Goal: Register for event/course: Sign up to attend an event or enroll in a course

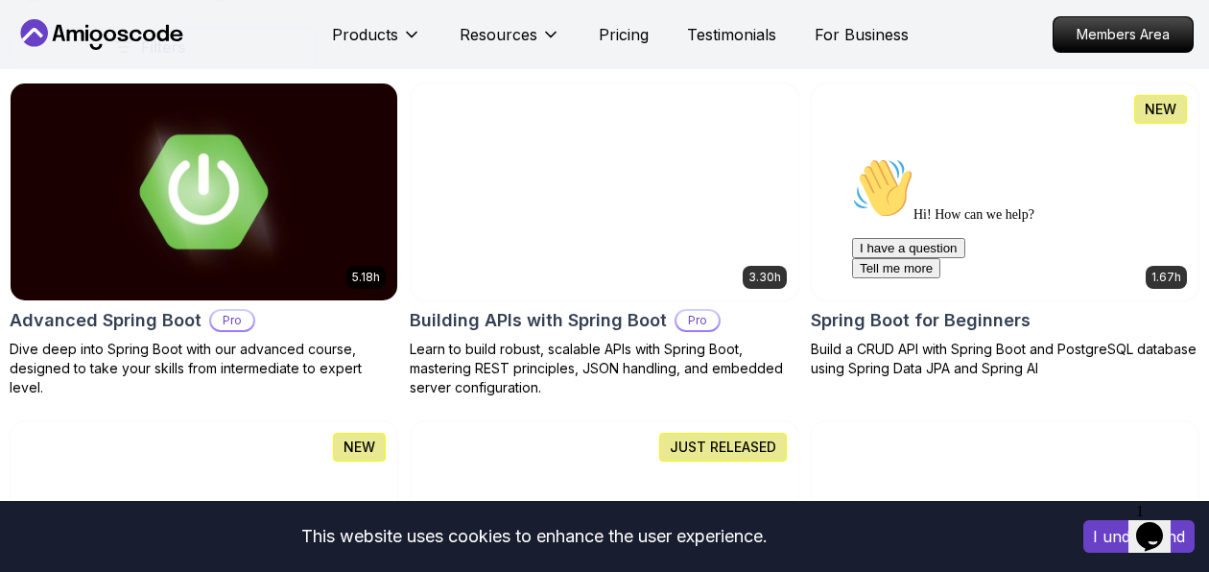
scroll to position [521, 0]
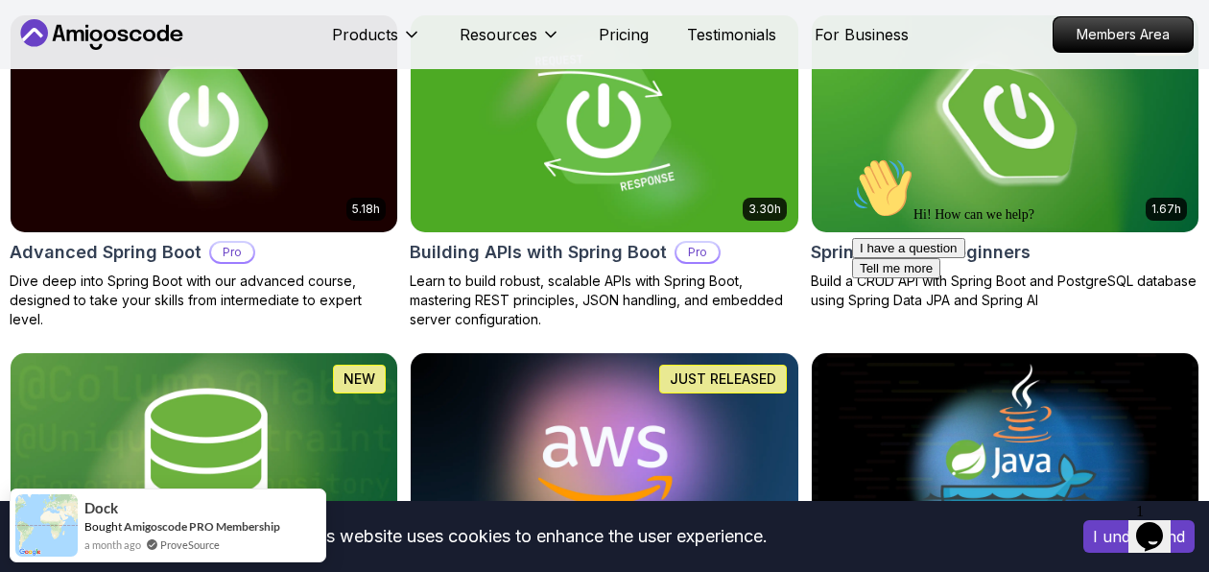
scroll to position [592, 0]
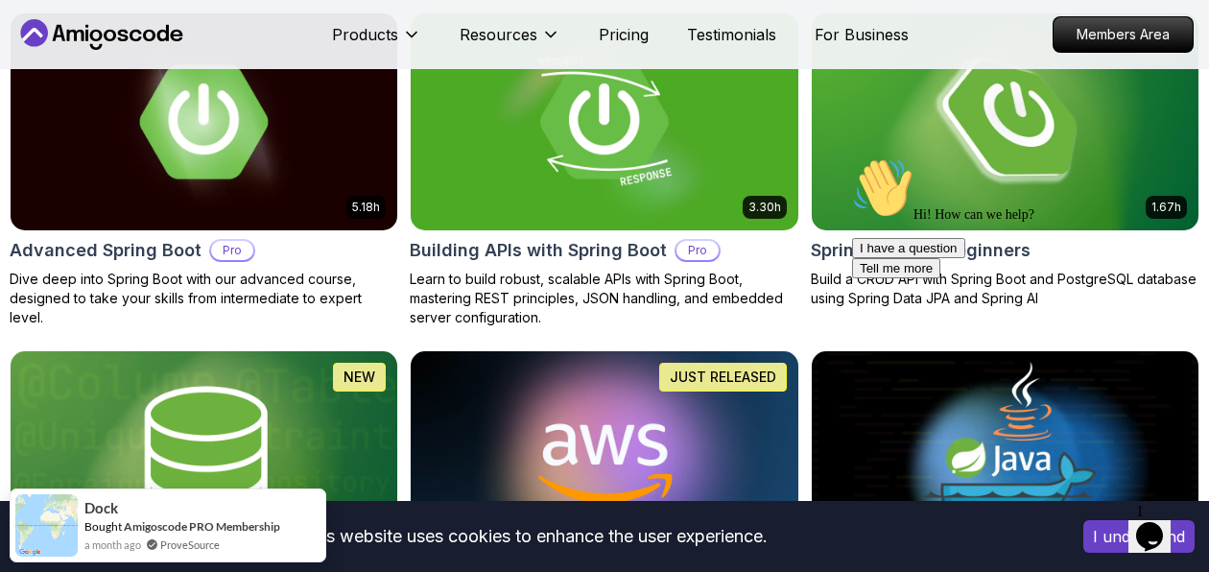
click at [1063, 174] on div "Hi! How can we help? I have a question Tell me more" at bounding box center [1024, 217] width 345 height 121
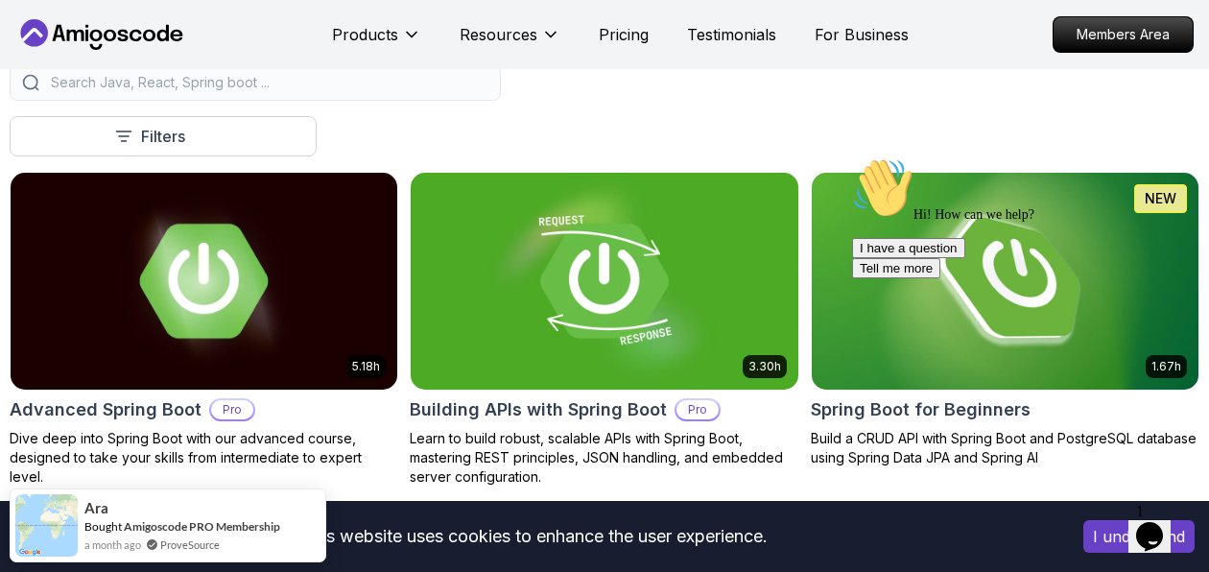
scroll to position [430, 0]
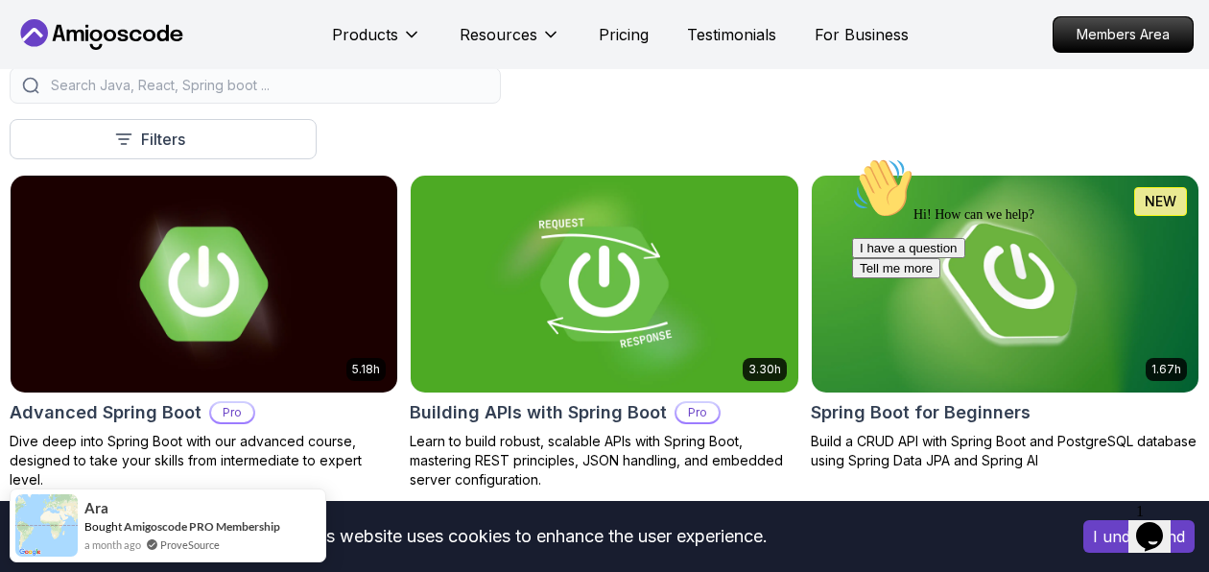
click at [1007, 270] on div "Hi! How can we help? I have a question Tell me more" at bounding box center [1024, 217] width 345 height 121
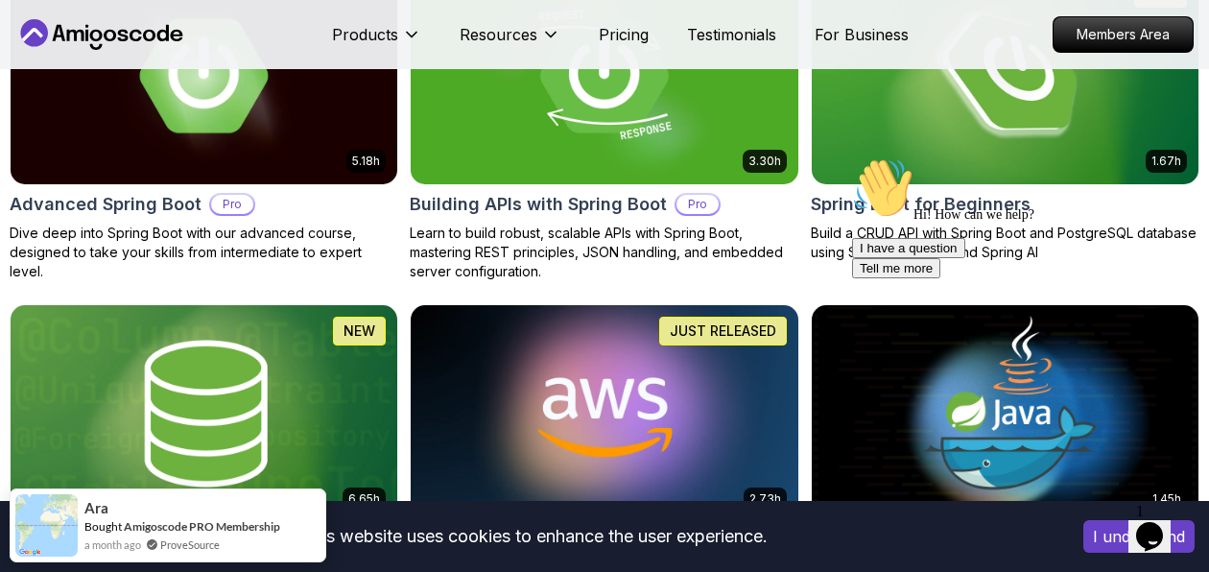
scroll to position [640, 0]
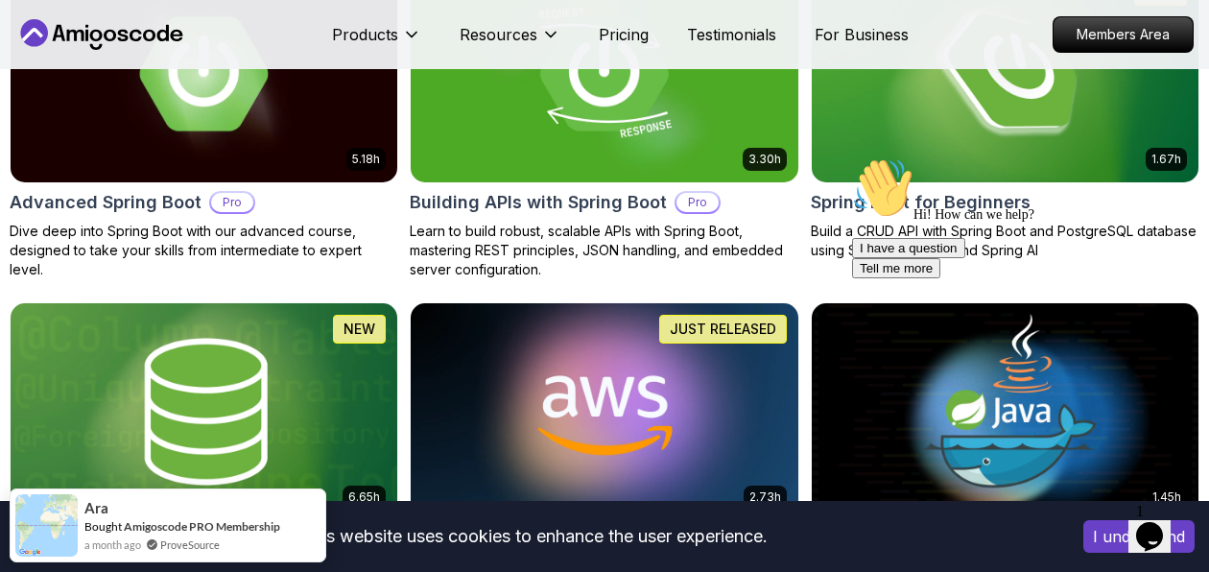
click at [974, 227] on div "Hi! How can we help? I have a question Tell me more" at bounding box center [1024, 217] width 345 height 121
click at [932, 200] on div "Hi! How can we help? I have a question Tell me more" at bounding box center [1024, 217] width 345 height 121
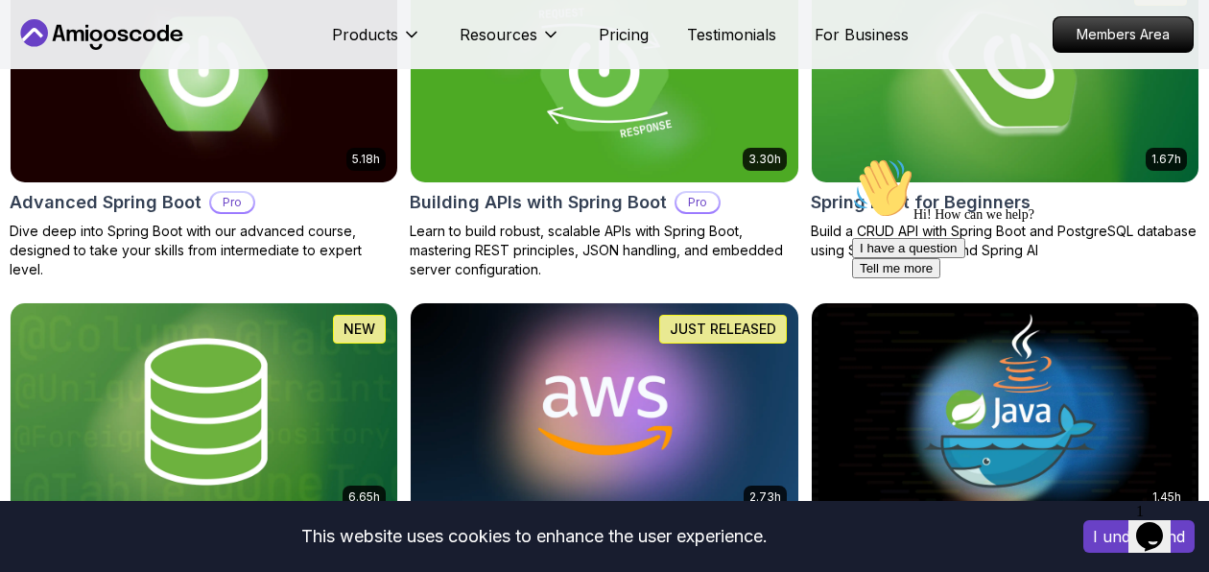
click at [852, 157] on icon "Chat attention grabber" at bounding box center [852, 157] width 0 height 0
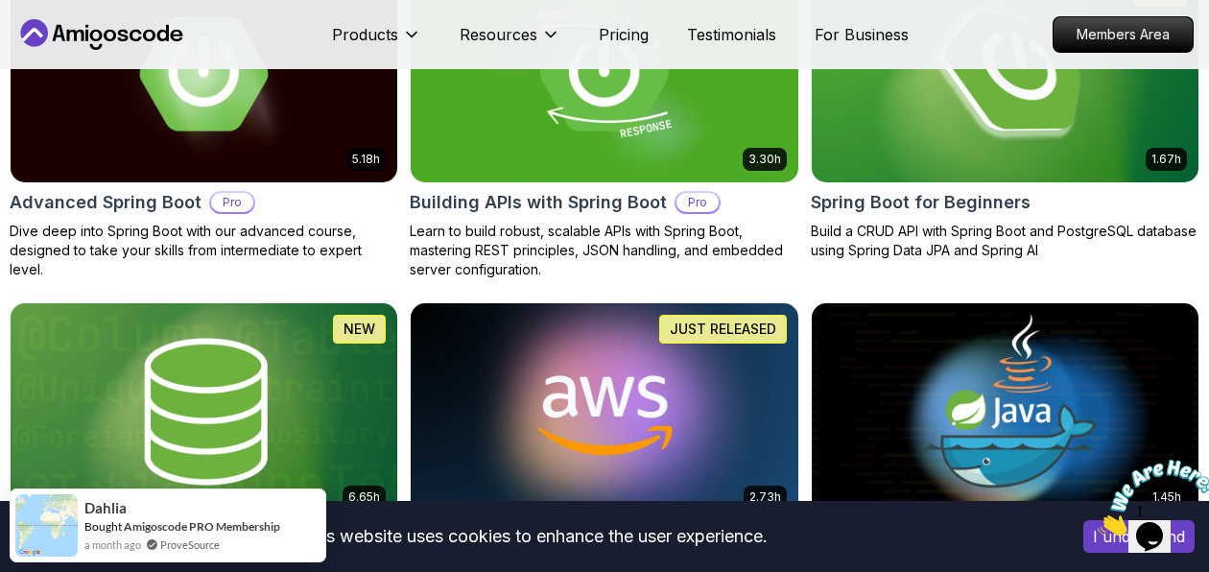
click at [943, 228] on p "Build a CRUD API with Spring Boot and PostgreSQL database using Spring Data JPA…" at bounding box center [1005, 241] width 388 height 38
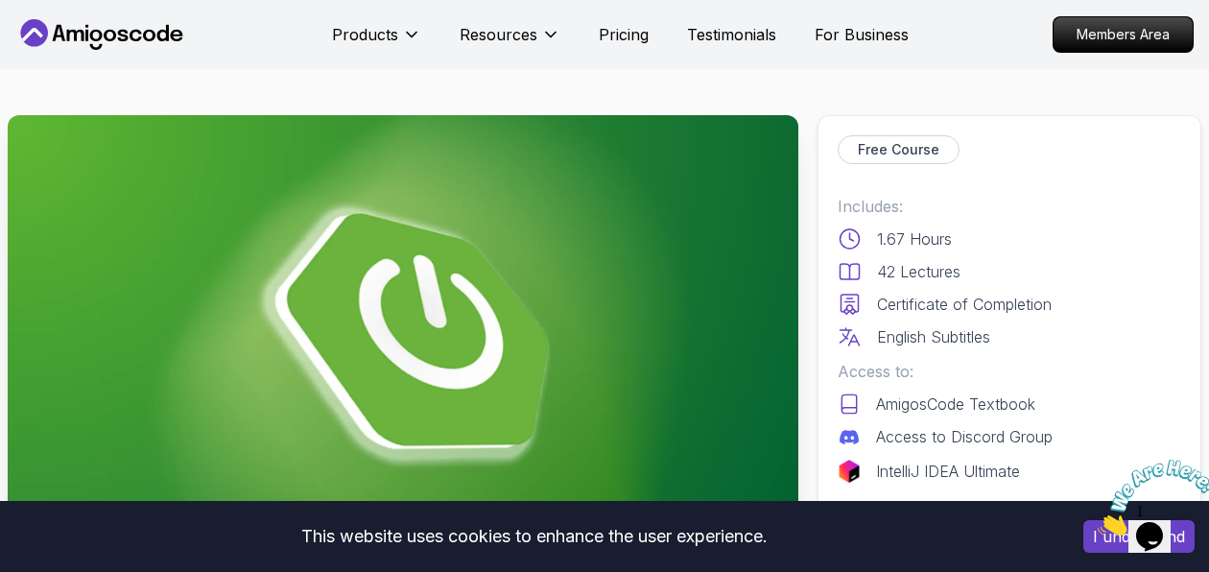
drag, startPoint x: 943, startPoint y: 228, endPoint x: 980, endPoint y: 287, distance: 69.4
click at [980, 287] on div "Includes: 1.67 Hours 42 Lectures Certificate of Completion English Subtitles" at bounding box center [1008, 271] width 343 height 153
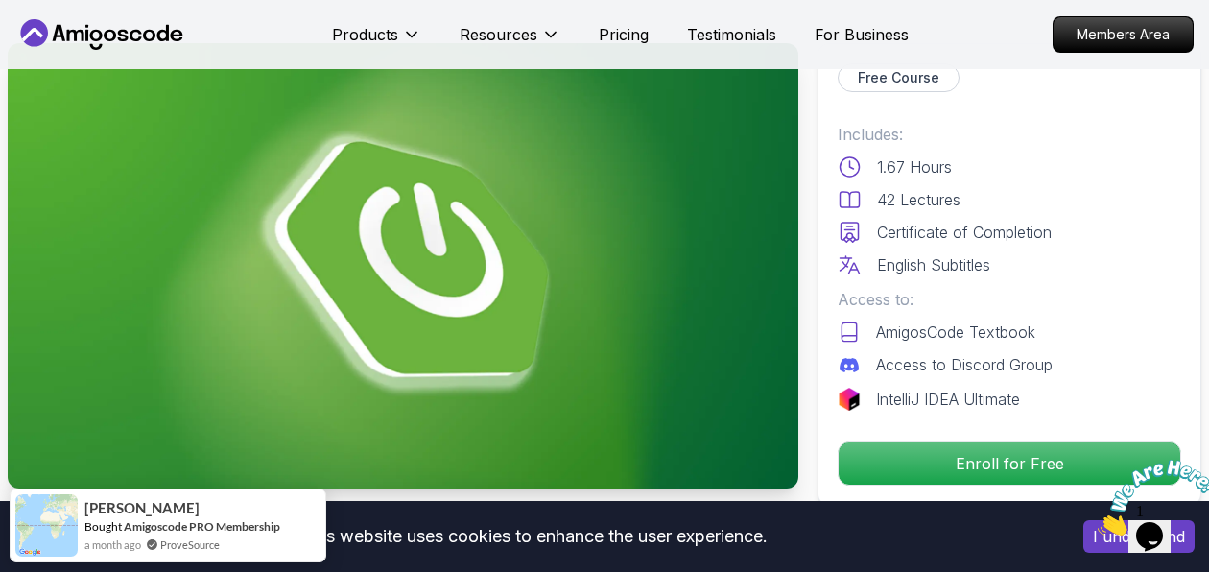
scroll to position [81, 0]
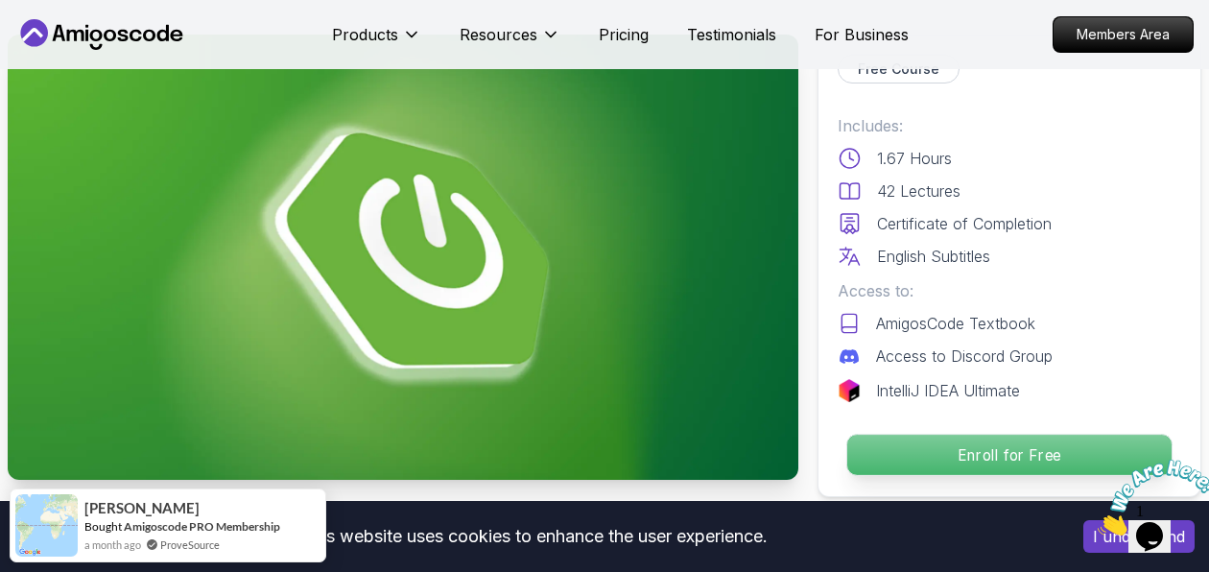
click at [911, 453] on p "Enroll for Free" at bounding box center [1009, 455] width 324 height 40
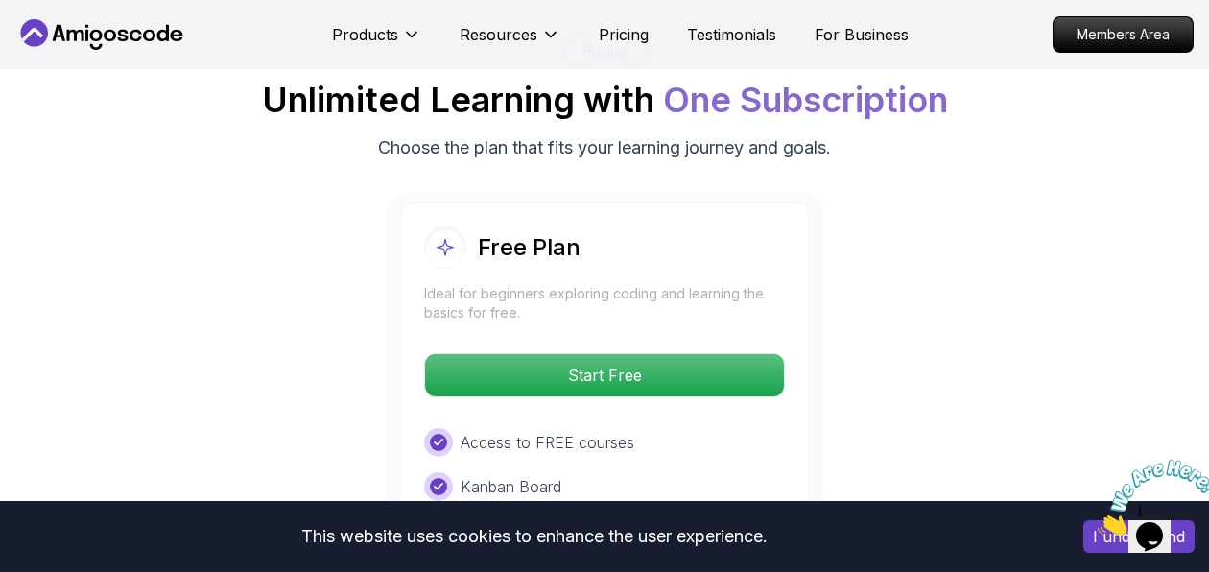
scroll to position [3952, 0]
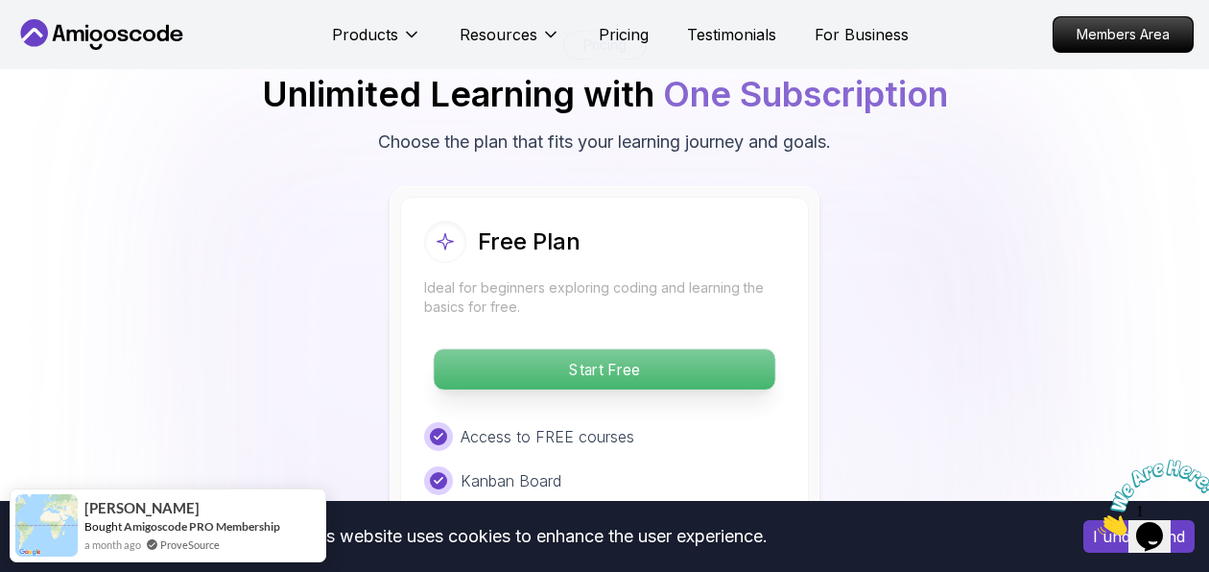
click at [574, 357] on p "Start Free" at bounding box center [604, 369] width 341 height 40
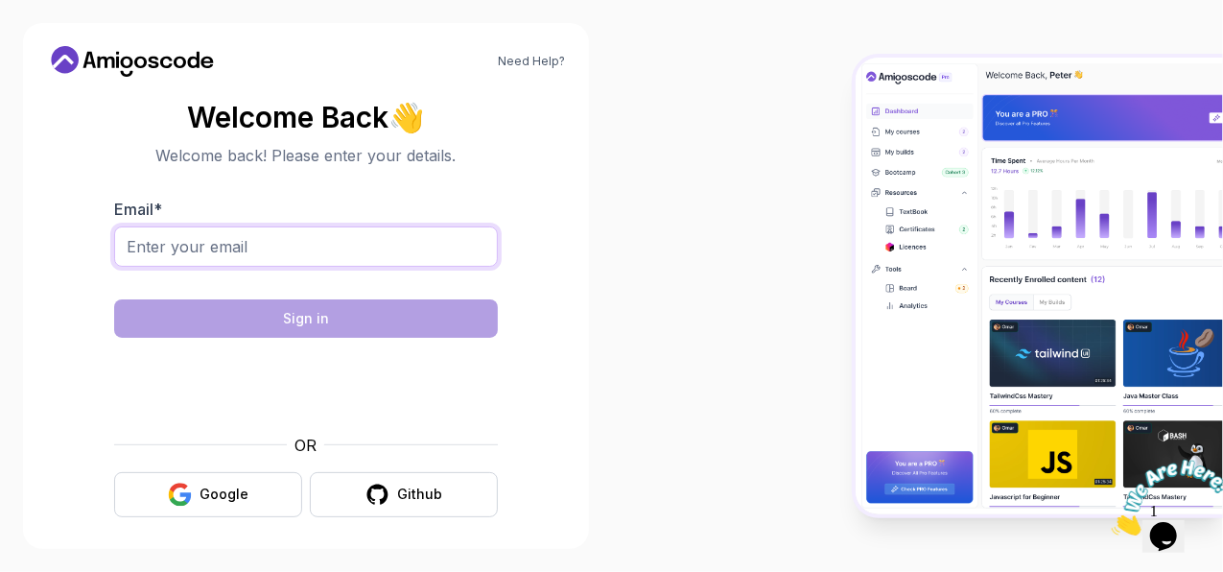
click at [366, 257] on input "Email *" at bounding box center [306, 246] width 384 height 40
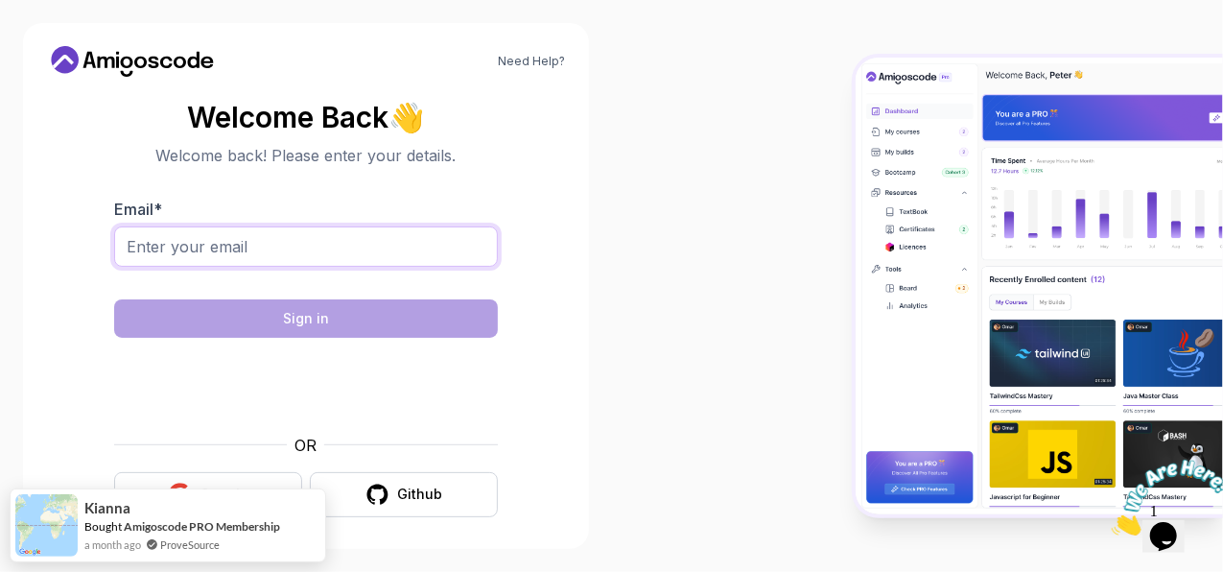
type input "[EMAIL_ADDRESS][DOMAIN_NAME]"
click at [265, 247] on input "[EMAIL_ADDRESS][DOMAIN_NAME]" at bounding box center [306, 246] width 384 height 40
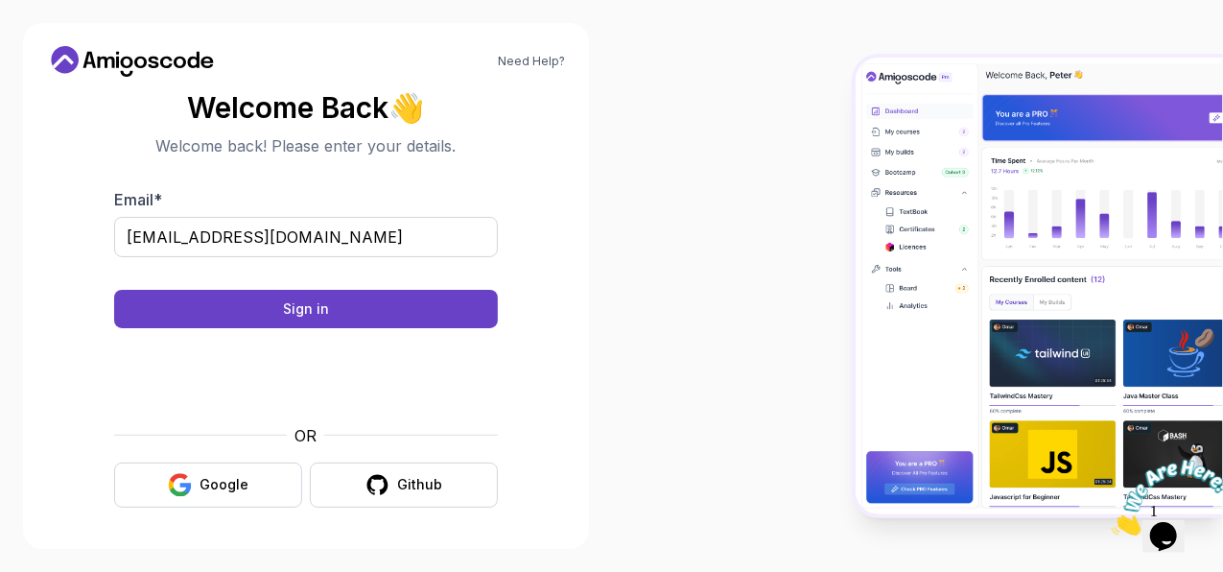
scroll to position [10, 0]
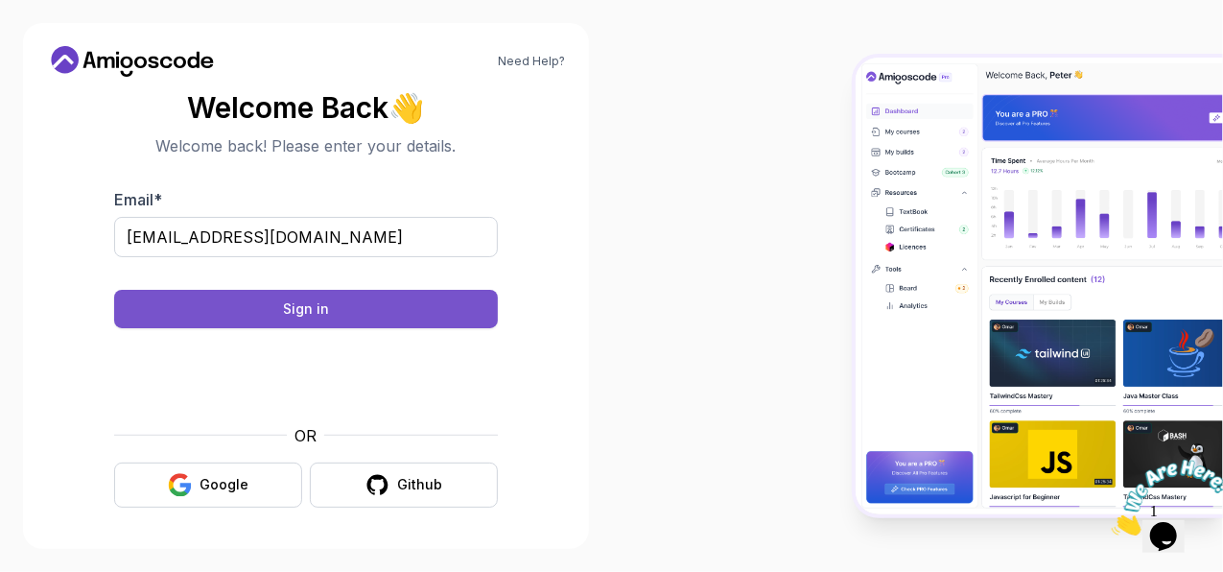
click at [297, 309] on div "Sign in" at bounding box center [306, 308] width 46 height 19
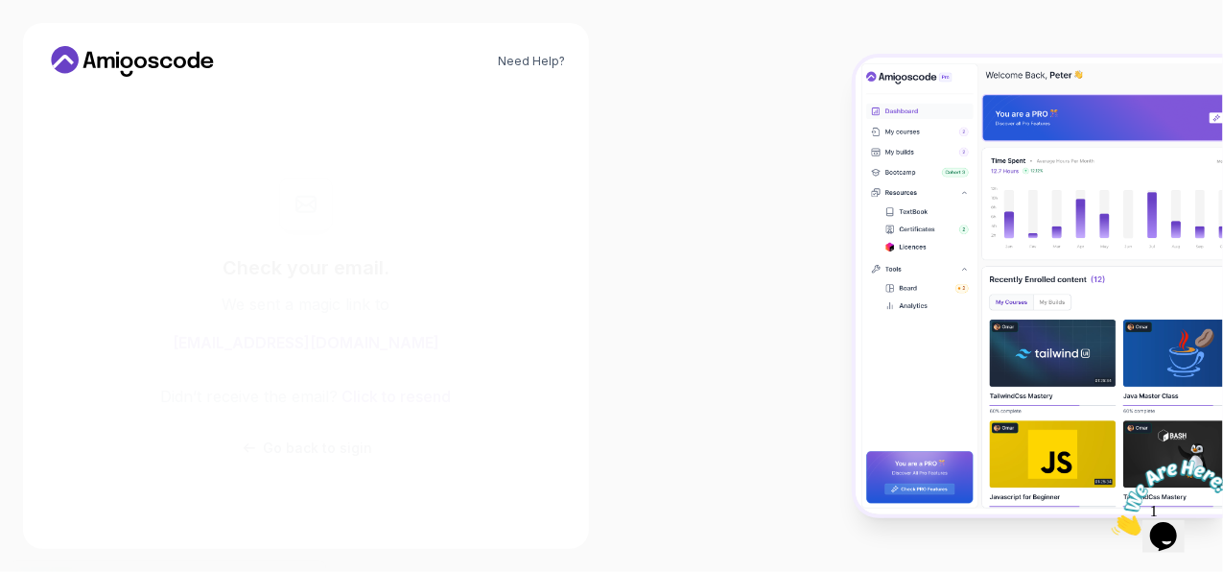
scroll to position [0, 0]
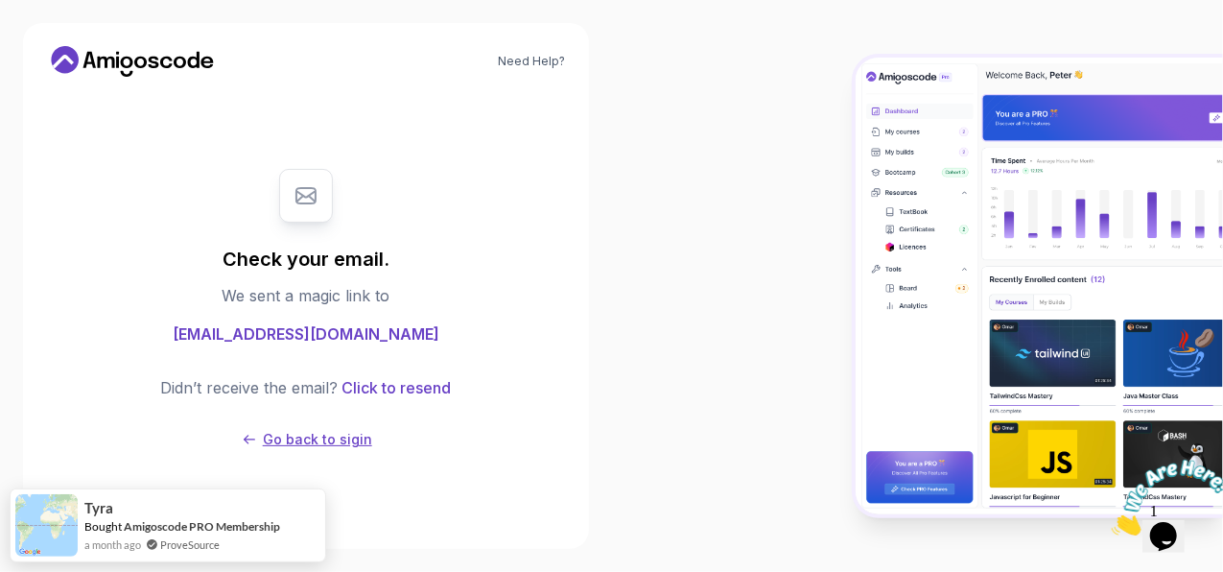
click at [291, 435] on p "Go back to sigin" at bounding box center [317, 439] width 109 height 19
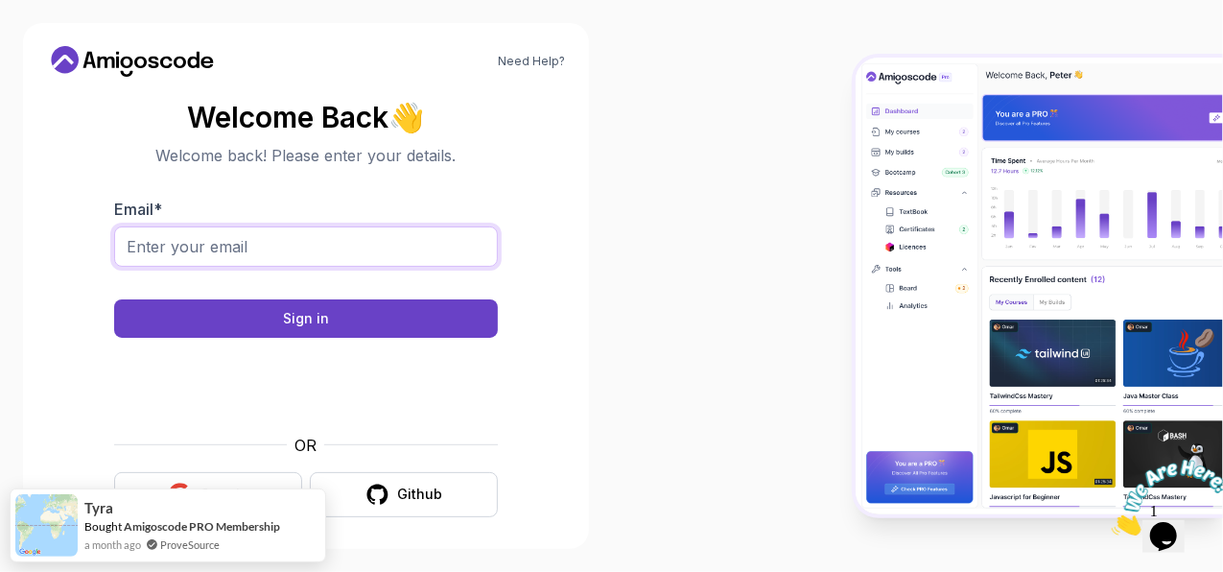
click at [269, 246] on input "Email *" at bounding box center [306, 246] width 384 height 40
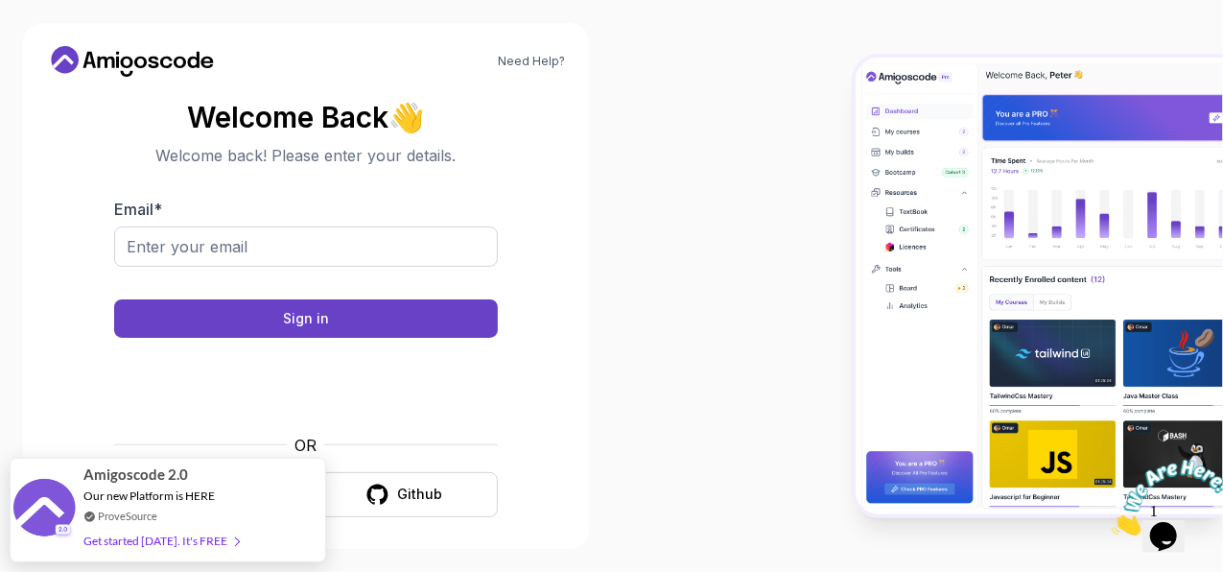
click at [84, 264] on section "Welcome Back 👋 Welcome back! Please enter your details. Email * Sign in OR Goog…" at bounding box center [306, 309] width 520 height 454
